Goal: Task Accomplishment & Management: Manage account settings

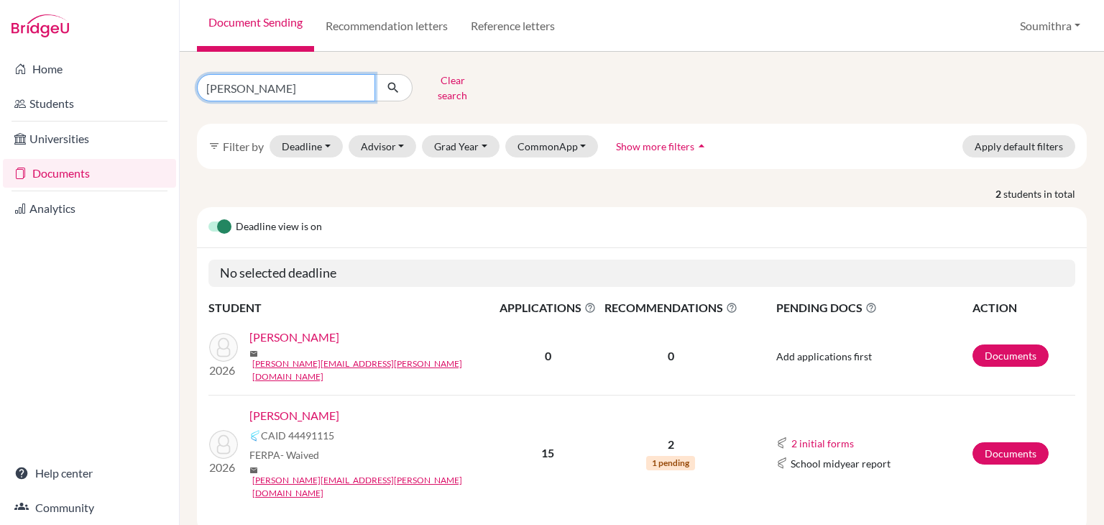
click at [242, 85] on input "[PERSON_NAME]" at bounding box center [286, 87] width 178 height 27
drag, startPoint x: 242, startPoint y: 85, endPoint x: 203, endPoint y: 83, distance: 38.8
click at [203, 83] on input "[PERSON_NAME]" at bounding box center [286, 87] width 178 height 27
type input "diya"
click at [392, 88] on icon "submit" at bounding box center [393, 87] width 14 height 14
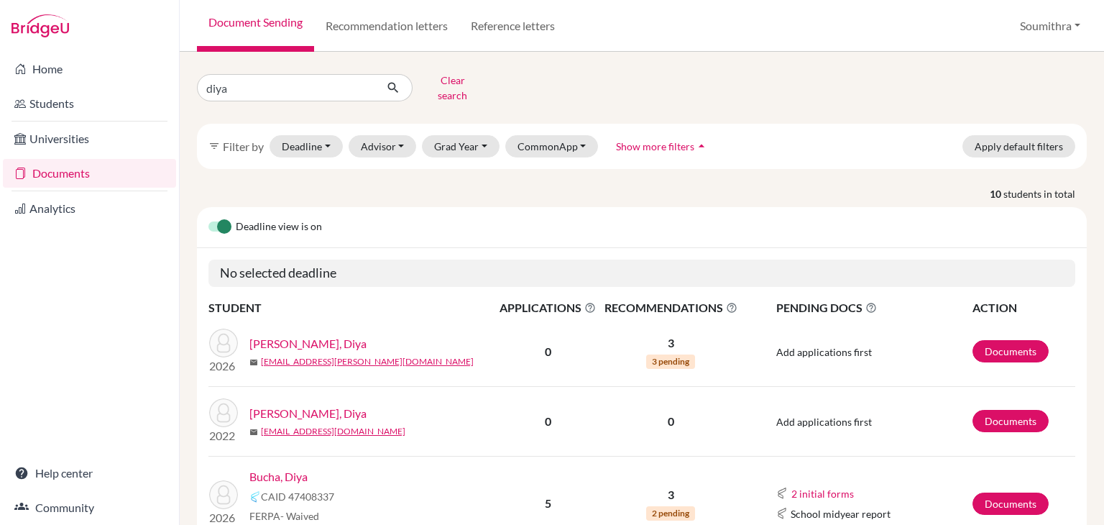
click at [293, 469] on link "Bucha, Diya" at bounding box center [278, 476] width 58 height 17
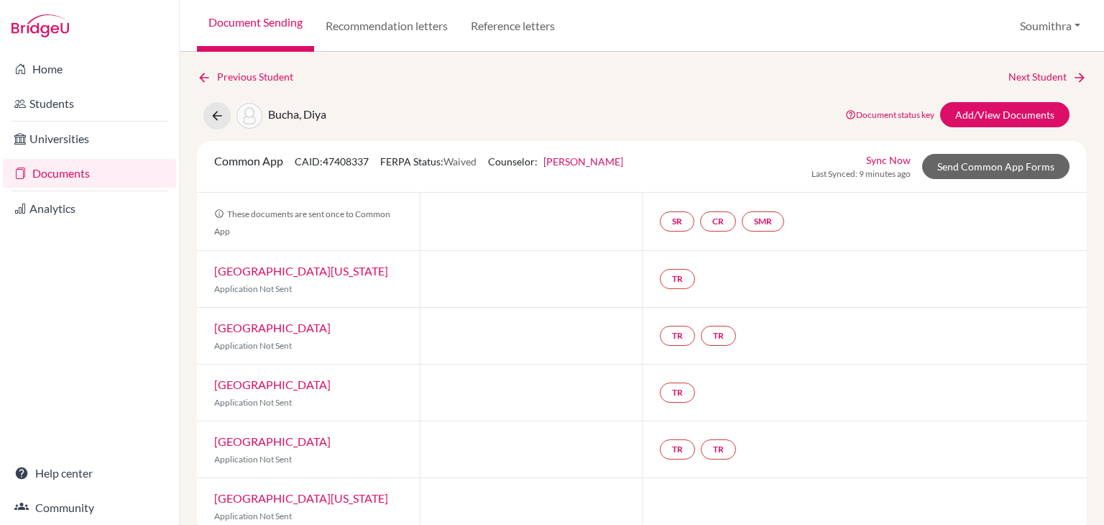
click at [905, 158] on link "Sync Now" at bounding box center [888, 159] width 45 height 15
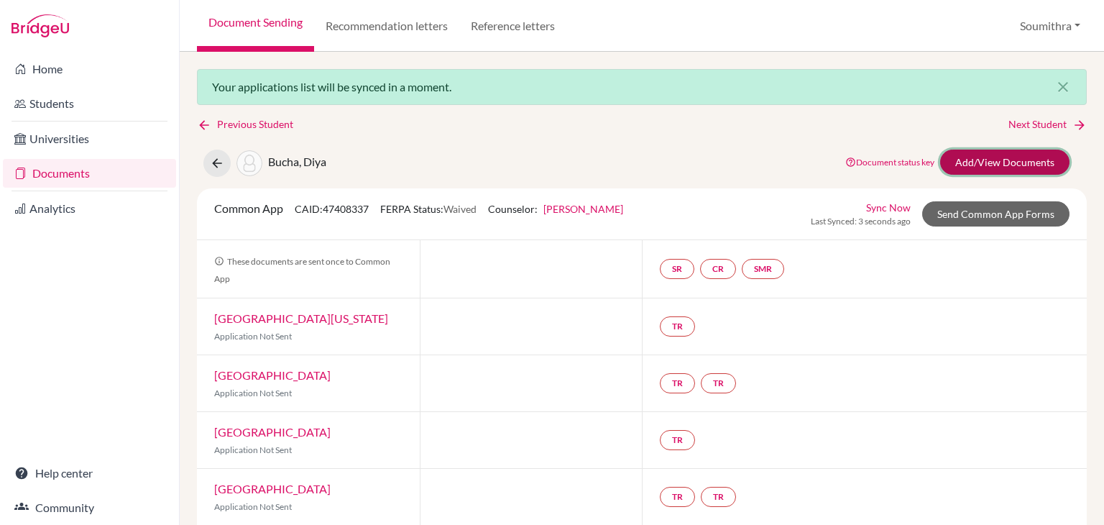
click at [1023, 167] on link "Add/View Documents" at bounding box center [1004, 161] width 129 height 25
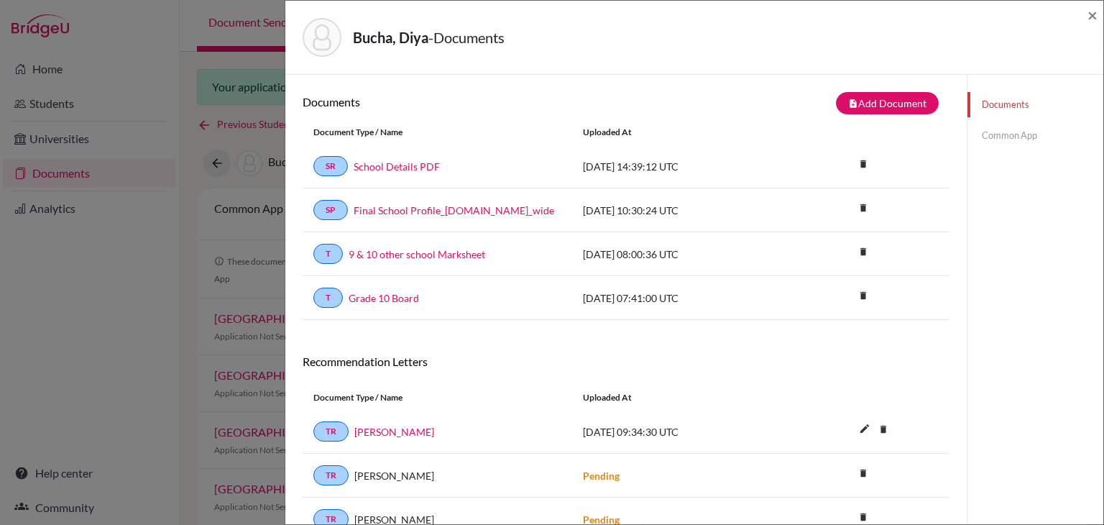
scroll to position [75, 0]
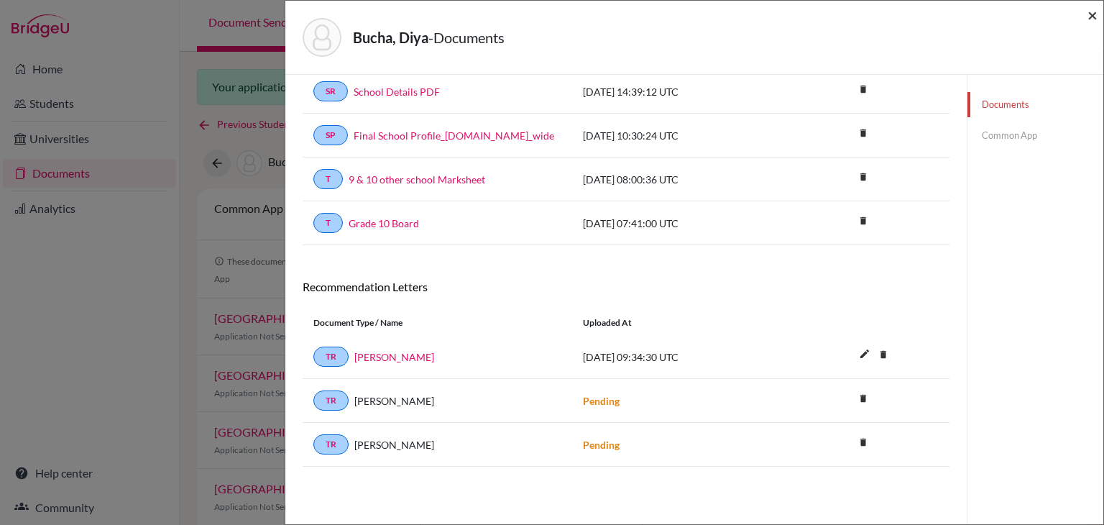
click at [1095, 17] on span "×" at bounding box center [1092, 14] width 10 height 21
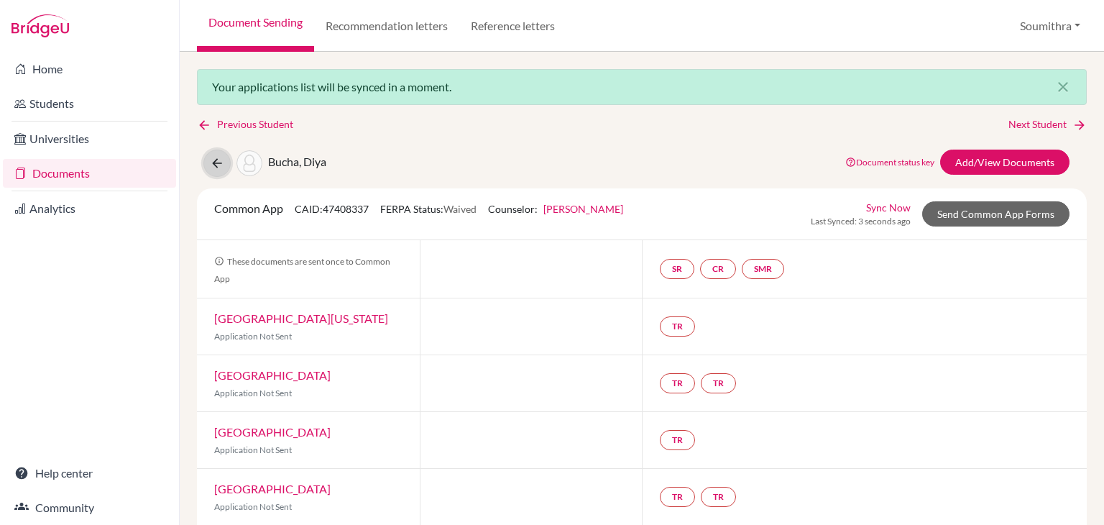
click at [221, 165] on icon at bounding box center [217, 163] width 14 height 14
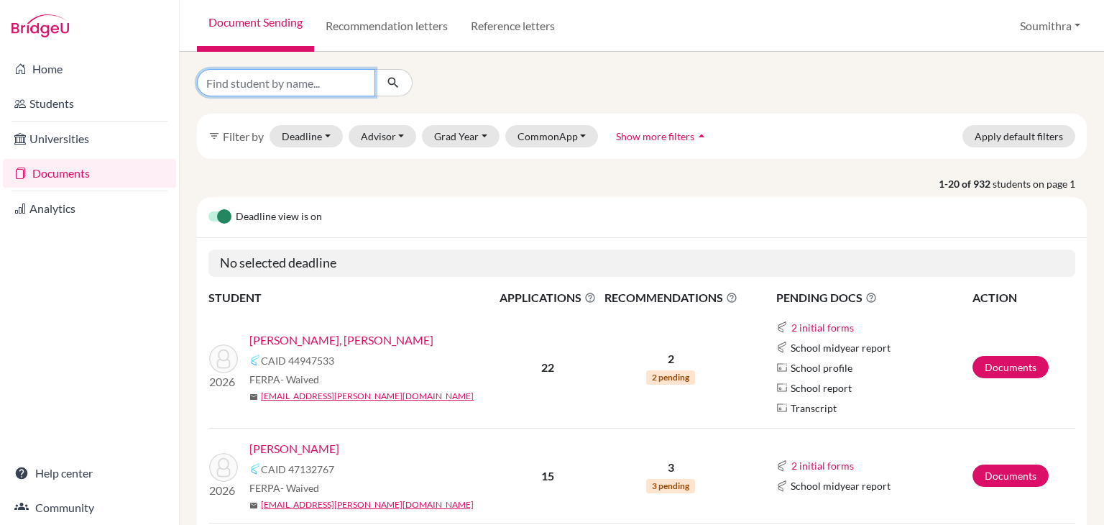
click at [308, 81] on input "Find student by name..." at bounding box center [286, 82] width 178 height 27
type input "anika"
click at [396, 83] on icon "submit" at bounding box center [393, 82] width 14 height 14
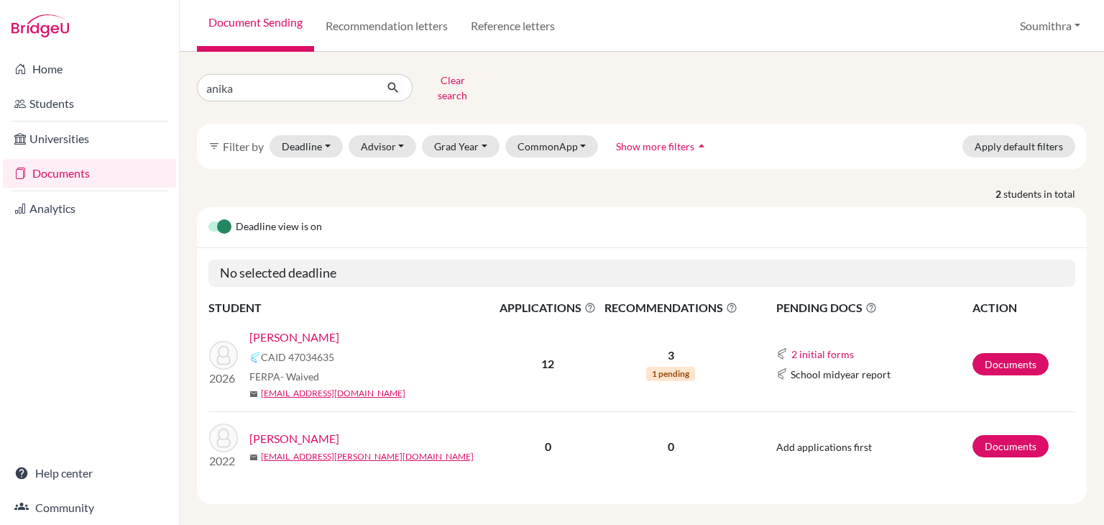
click at [286, 328] on link "[PERSON_NAME]" at bounding box center [294, 336] width 90 height 17
